Goal: Information Seeking & Learning: Learn about a topic

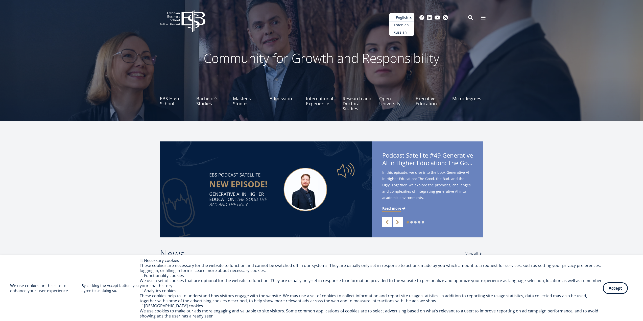
click at [405, 33] on link "Russian" at bounding box center [401, 32] width 25 height 7
click at [404, 34] on link "Russian" at bounding box center [401, 32] width 25 height 7
click at [404, 18] on ul "Estonian English Russian" at bounding box center [401, 24] width 25 height 23
click at [405, 26] on link "Estonian" at bounding box center [401, 24] width 25 height 7
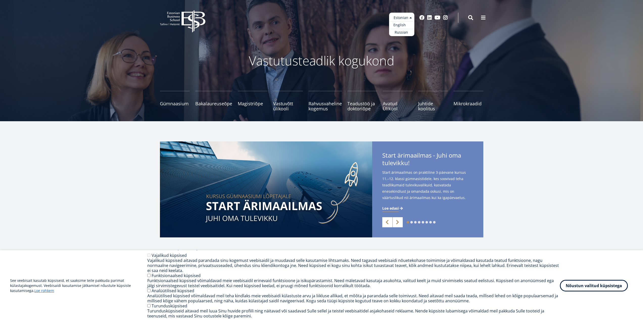
click at [404, 25] on link "English" at bounding box center [401, 24] width 25 height 7
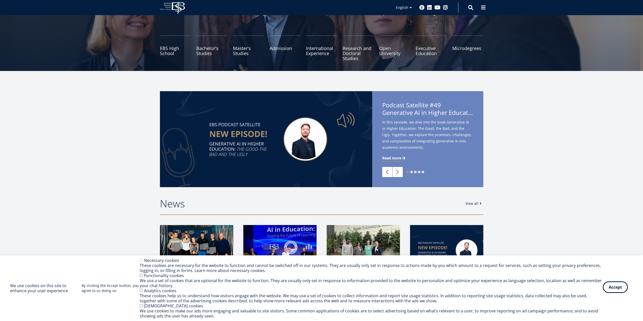
scroll to position [51, 0]
click at [618, 289] on button "Accept" at bounding box center [615, 287] width 25 height 12
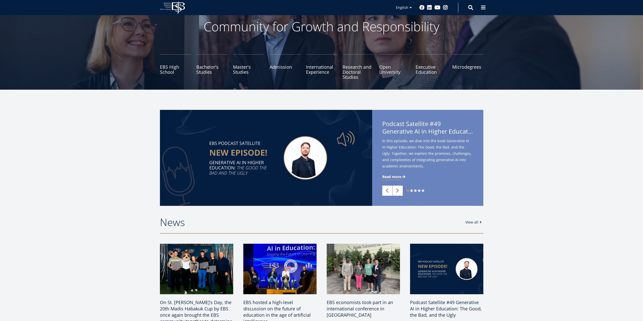
scroll to position [0, 0]
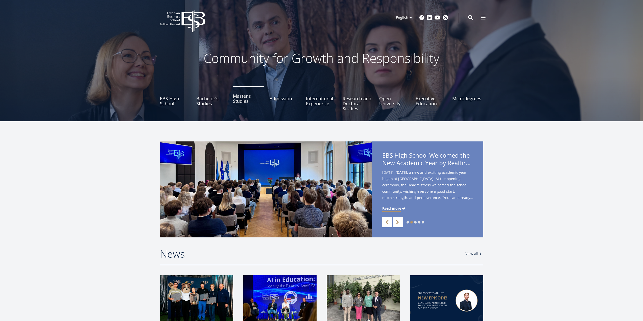
click at [242, 101] on link "Master's Studies" at bounding box center [248, 98] width 31 height 25
click at [206, 100] on link "Bachelor's Studies" at bounding box center [211, 98] width 31 height 25
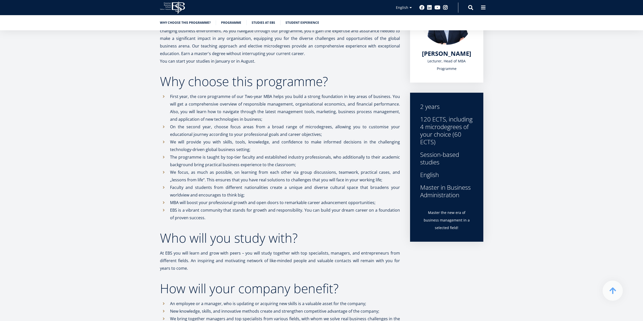
scroll to position [126, 0]
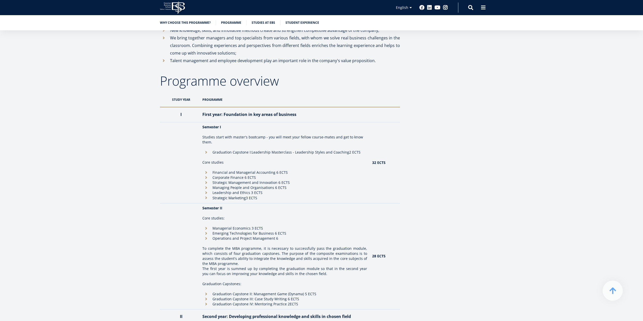
scroll to position [404, 0]
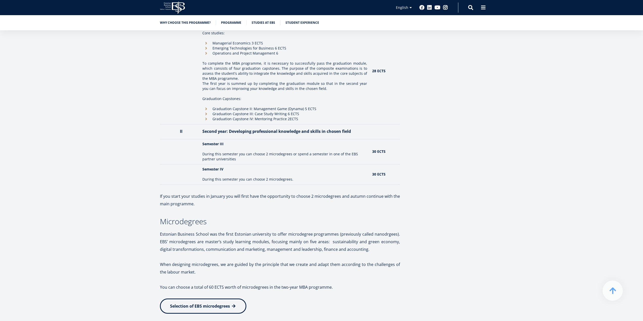
scroll to position [581, 0]
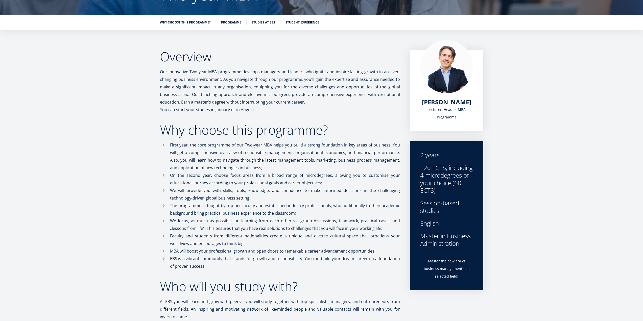
scroll to position [0, 0]
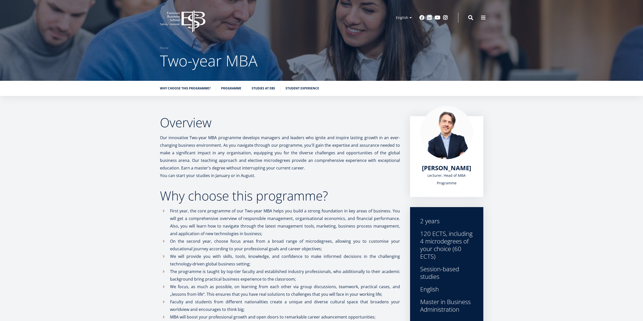
drag, startPoint x: 243, startPoint y: 53, endPoint x: 257, endPoint y: 52, distance: 13.4
